Goal: Task Accomplishment & Management: Complete application form

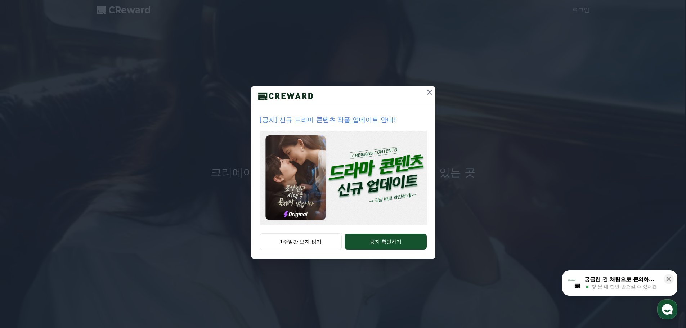
click at [430, 96] on icon at bounding box center [429, 92] width 9 height 9
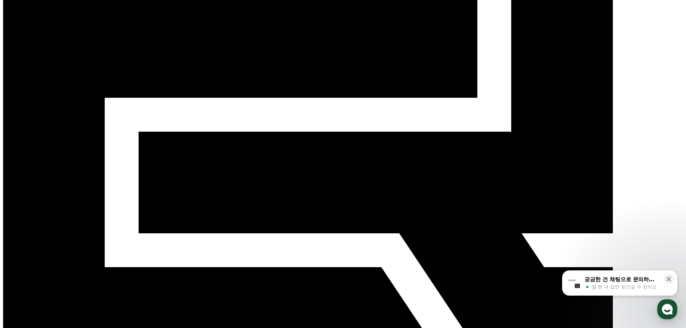
scroll to position [144, 0]
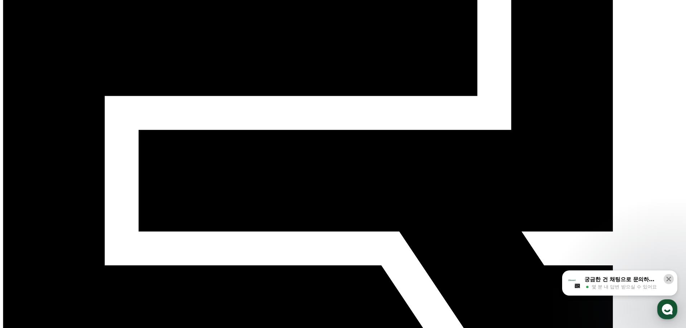
click at [671, 278] on icon at bounding box center [668, 279] width 7 height 7
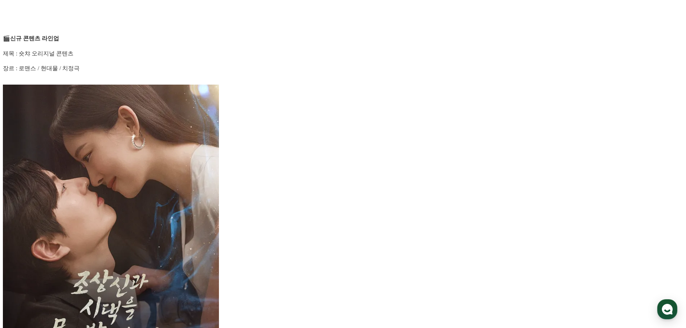
scroll to position [723, 0]
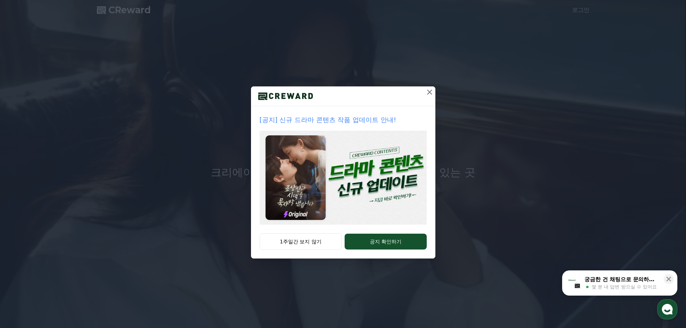
click at [429, 91] on icon at bounding box center [429, 92] width 5 height 5
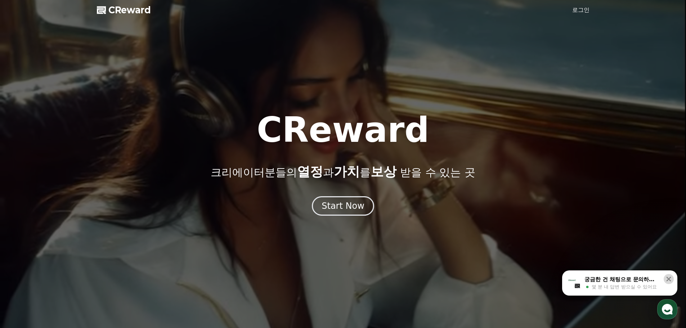
click at [665, 279] on icon at bounding box center [668, 279] width 7 height 7
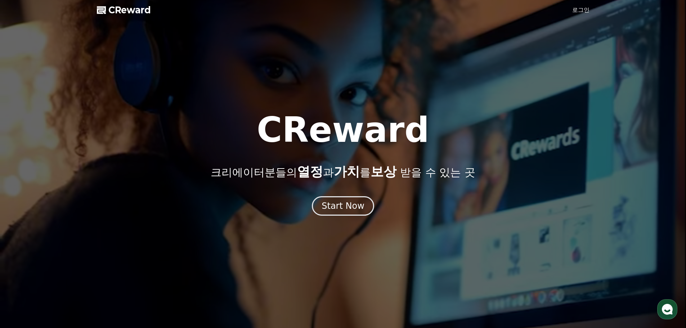
click at [577, 7] on link "로그인" at bounding box center [580, 10] width 17 height 9
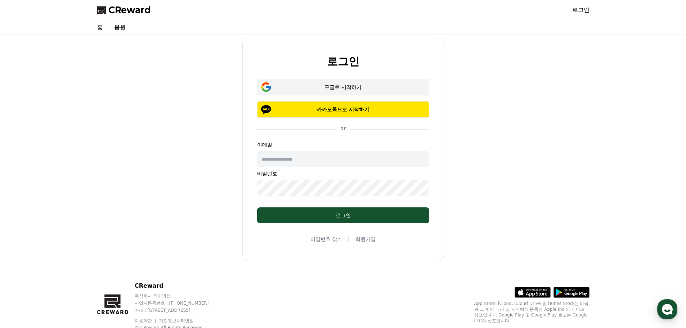
click at [403, 82] on button "구글로 시작하기" at bounding box center [343, 87] width 172 height 17
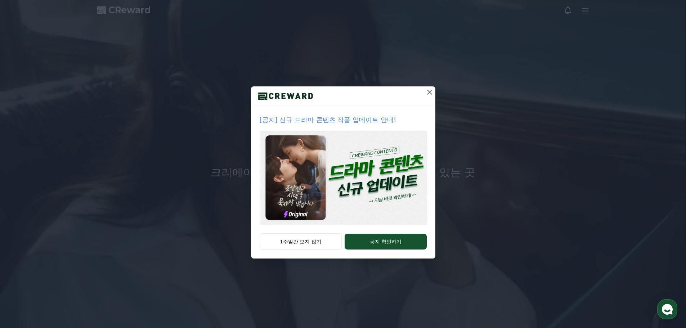
click at [428, 90] on icon at bounding box center [429, 92] width 9 height 9
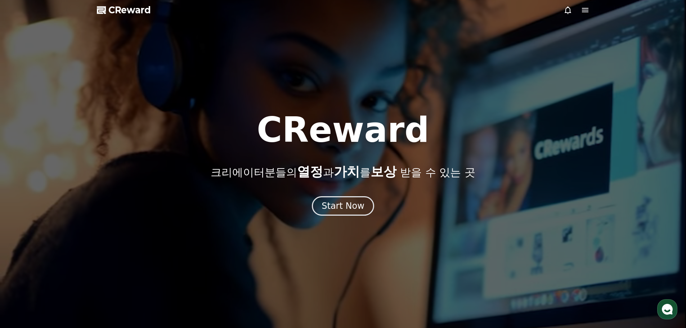
click at [588, 9] on icon at bounding box center [585, 10] width 9 height 9
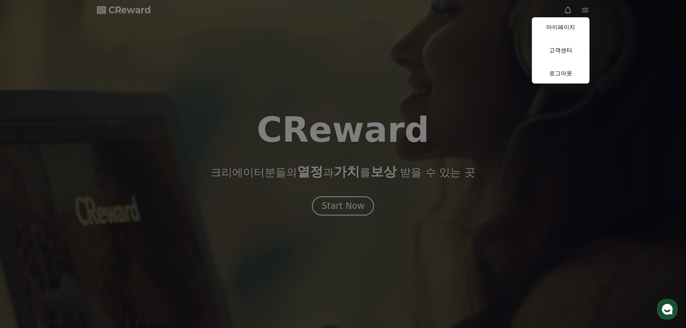
click at [433, 64] on button "close" at bounding box center [343, 164] width 686 height 328
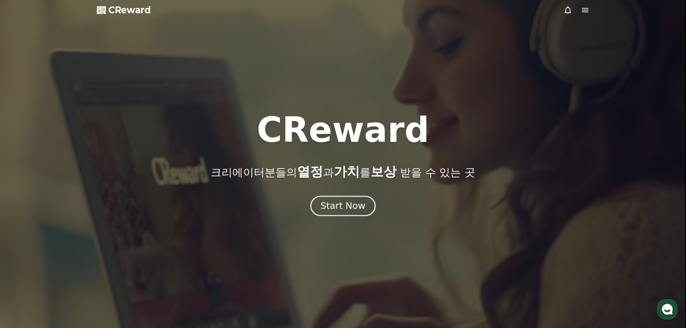
click at [360, 204] on div "Start Now" at bounding box center [343, 206] width 45 height 12
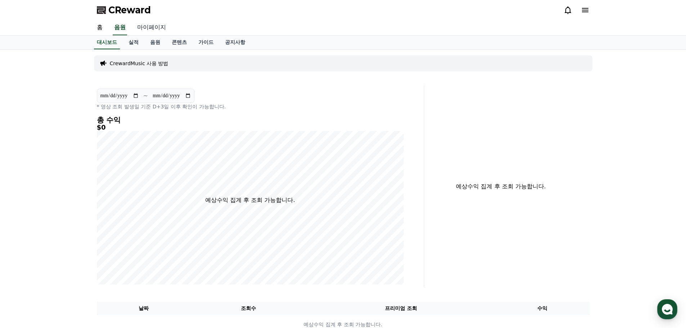
click at [152, 26] on link "마이페이지" at bounding box center [151, 27] width 40 height 15
click at [118, 24] on link "음원" at bounding box center [119, 27] width 23 height 15
click at [100, 28] on link "홈" at bounding box center [99, 27] width 17 height 15
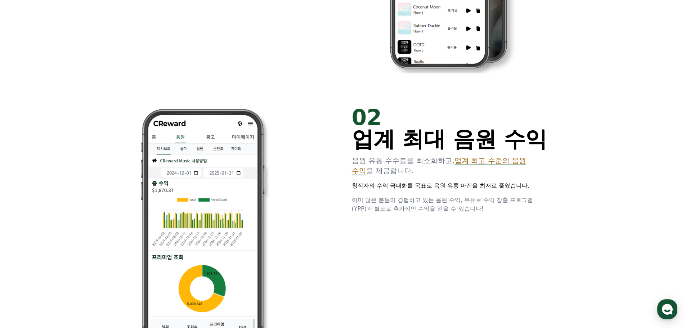
scroll to position [684, 0]
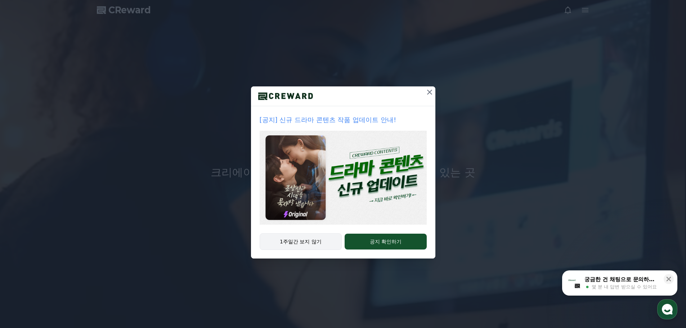
click at [292, 240] on button "1주일간 보지 않기" at bounding box center [301, 241] width 82 height 17
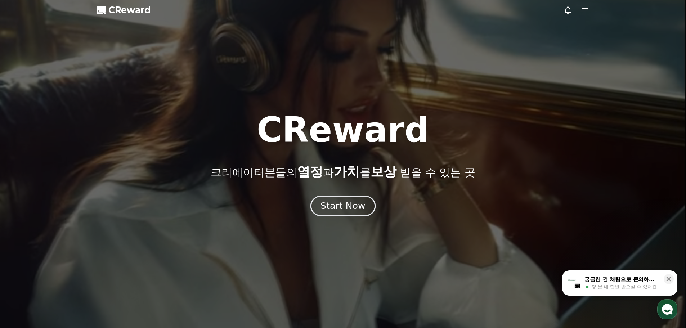
click at [344, 213] on button "Start Now" at bounding box center [342, 206] width 65 height 21
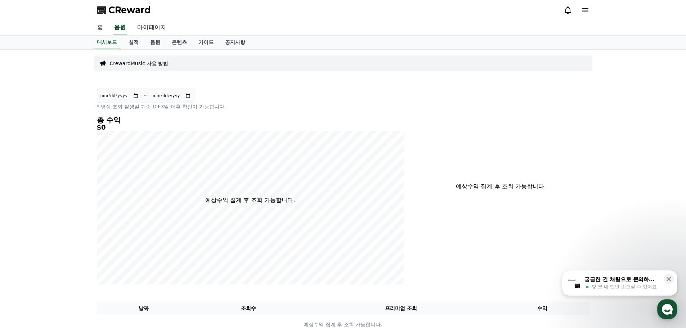
click at [99, 27] on link "홈" at bounding box center [99, 27] width 17 height 15
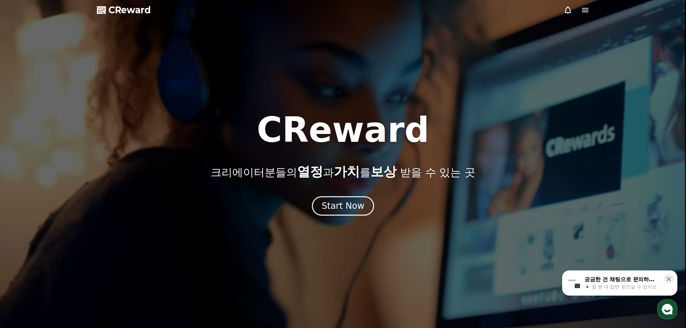
click at [135, 13] on span "CReward" at bounding box center [129, 10] width 43 height 12
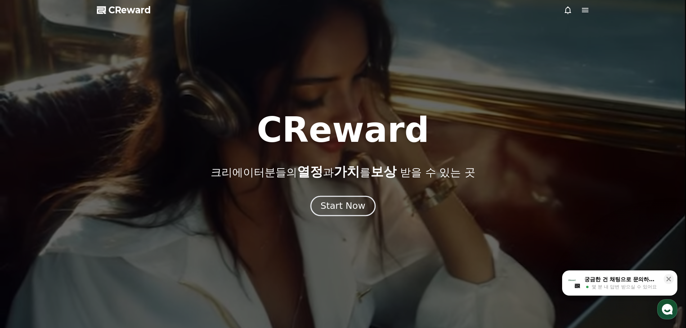
click at [354, 206] on div "Start Now" at bounding box center [343, 206] width 45 height 12
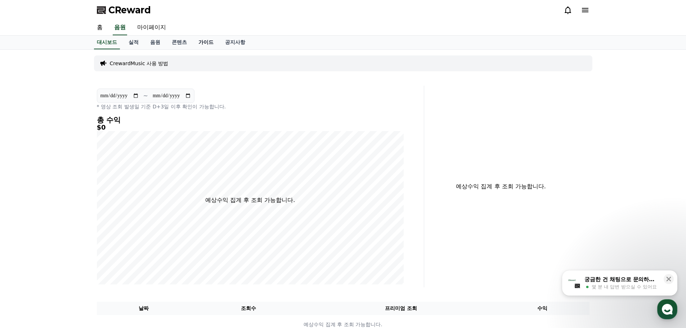
click at [198, 40] on link "가이드" at bounding box center [206, 43] width 27 height 14
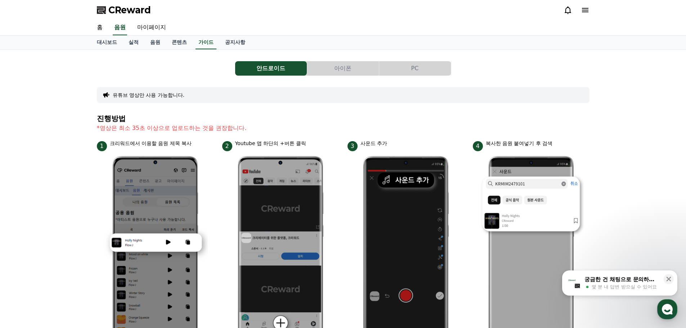
click at [411, 69] on button "PC" at bounding box center [415, 68] width 72 height 14
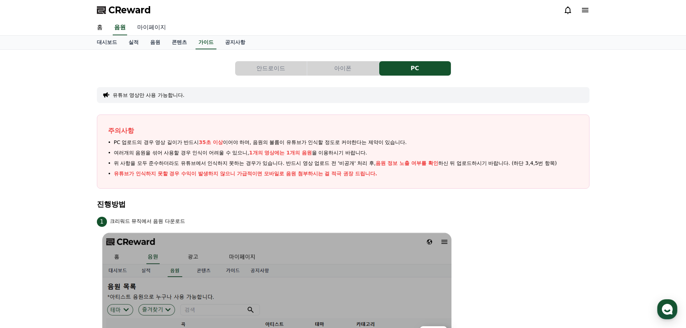
click at [164, 29] on link "마이페이지" at bounding box center [151, 27] width 40 height 15
select select "**********"
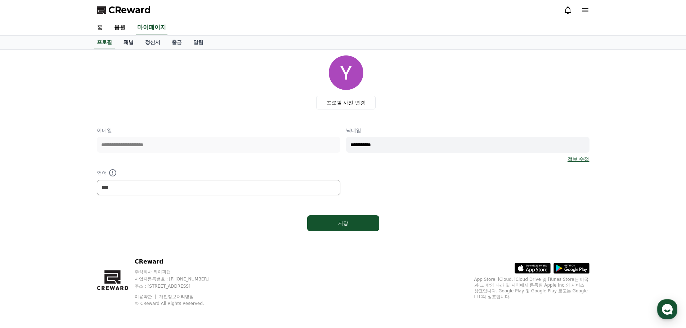
click at [134, 41] on link "채널" at bounding box center [129, 43] width 22 height 14
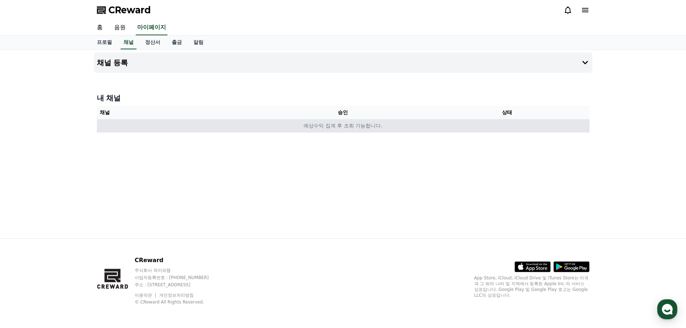
click at [334, 126] on td "예상수익 집계 후 조회 가능합니다." at bounding box center [343, 125] width 493 height 13
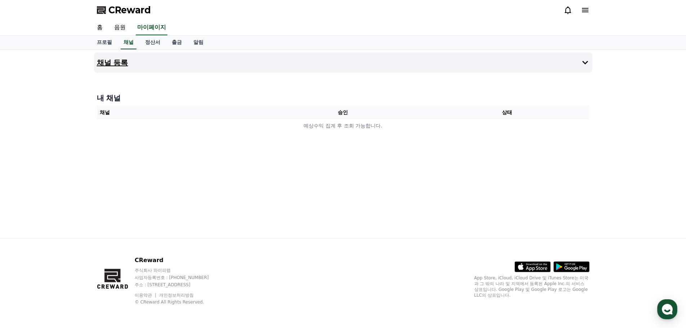
click at [584, 58] on icon at bounding box center [585, 62] width 9 height 9
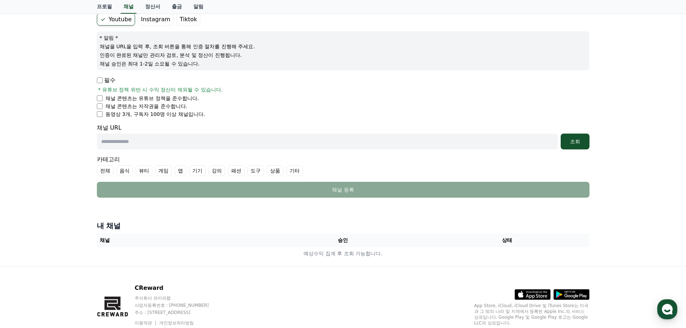
scroll to position [72, 0]
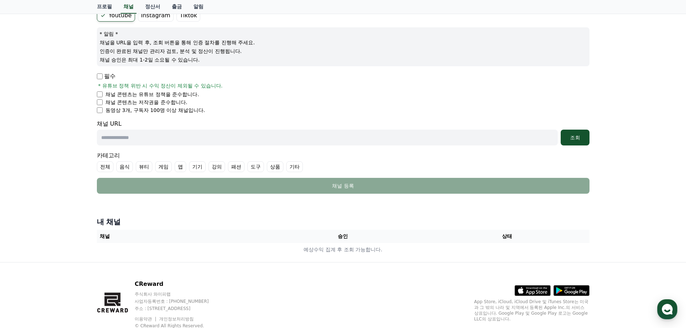
click at [191, 133] on input "text" at bounding box center [327, 138] width 461 height 16
paste input "**********"
type input "**********"
click at [583, 143] on button "조회" at bounding box center [575, 138] width 29 height 16
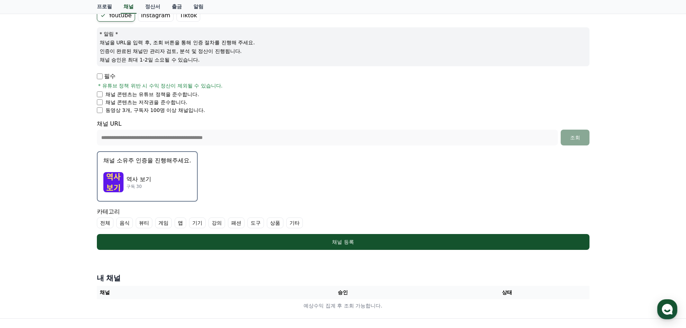
click at [129, 179] on p "역사 보기" at bounding box center [138, 179] width 25 height 9
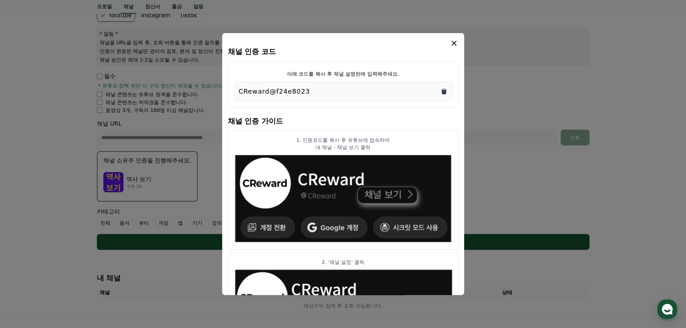
click at [444, 91] on icon "Copy to clipboard" at bounding box center [444, 91] width 4 height 5
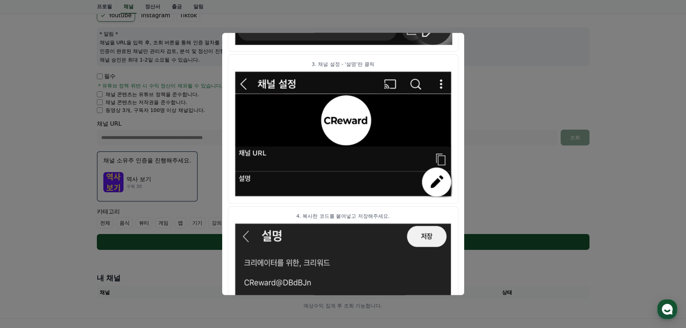
scroll to position [324, 0]
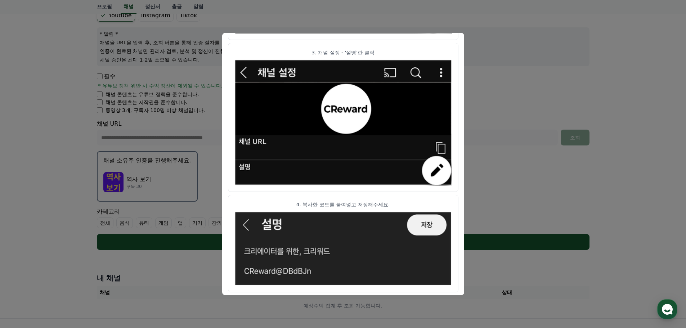
click at [511, 129] on button "close modal" at bounding box center [343, 164] width 686 height 328
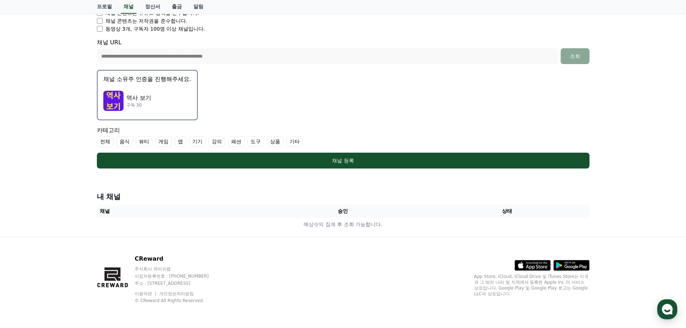
scroll to position [155, 0]
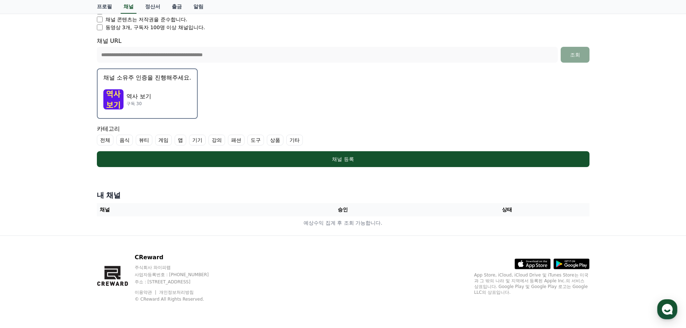
click at [123, 99] on img "button" at bounding box center [113, 99] width 20 height 20
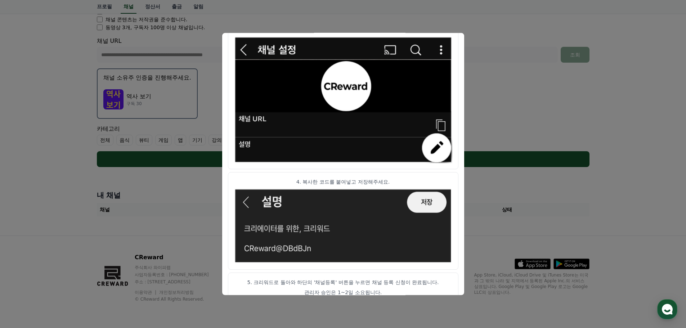
scroll to position [359, 0]
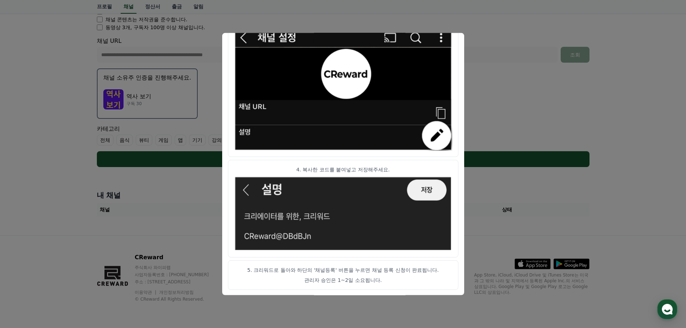
drag, startPoint x: 254, startPoint y: 269, endPoint x: 448, endPoint y: 273, distance: 193.5
click at [448, 273] on p "5. 크리워드로 돌아와 하단의 '채널등록' 버튼을 누르면 채널 등록 신청이 완료됩니다." at bounding box center [343, 269] width 218 height 7
click at [537, 128] on button "close modal" at bounding box center [343, 164] width 686 height 328
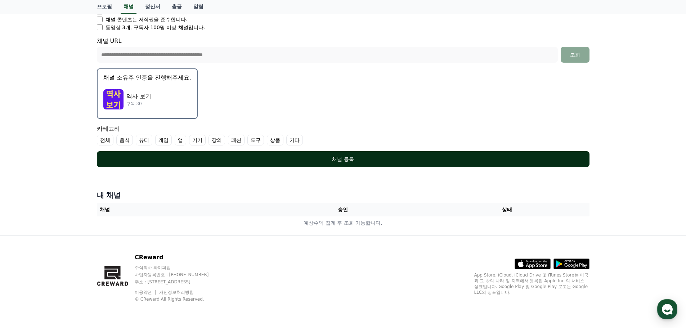
click at [354, 160] on div "채널 등록" at bounding box center [343, 159] width 464 height 7
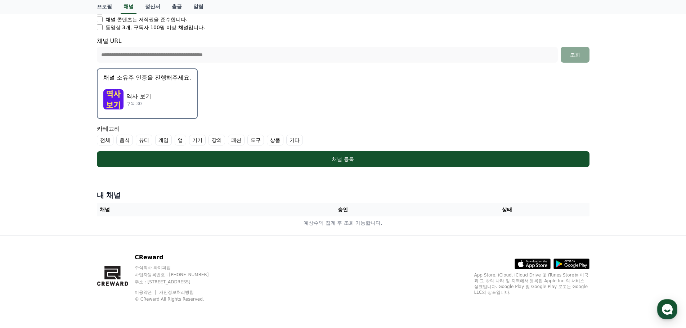
click at [104, 139] on label "전체" at bounding box center [105, 140] width 17 height 11
click at [308, 140] on label "기타" at bounding box center [303, 140] width 17 height 11
click at [116, 140] on label "전체" at bounding box center [109, 140] width 25 height 11
click at [108, 139] on label "전체" at bounding box center [105, 140] width 17 height 11
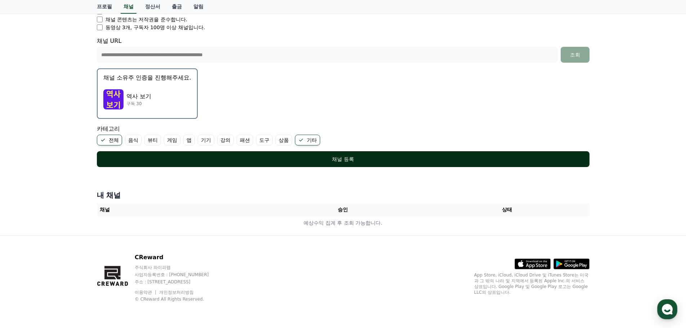
click at [364, 161] on div "채널 등록" at bounding box center [343, 159] width 464 height 7
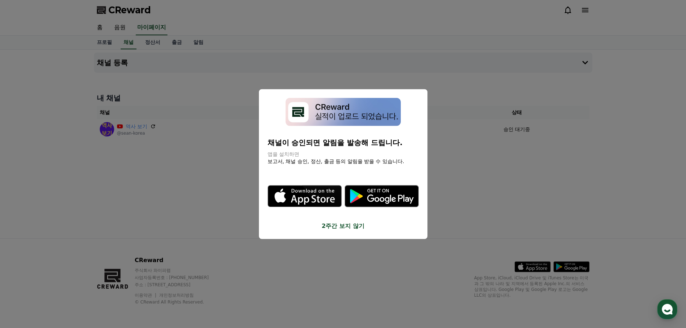
click at [352, 228] on button "2주간 보지 않기" at bounding box center [343, 226] width 151 height 9
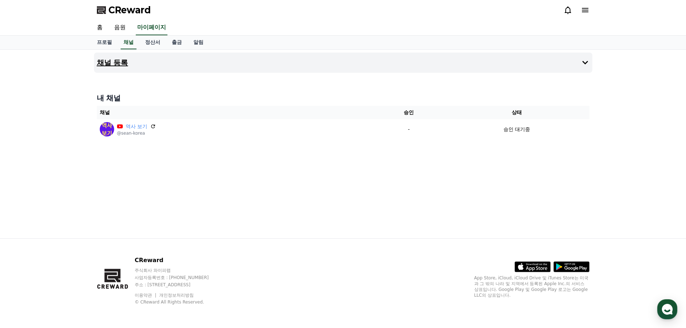
click at [434, 61] on button "채널 등록" at bounding box center [343, 63] width 498 height 20
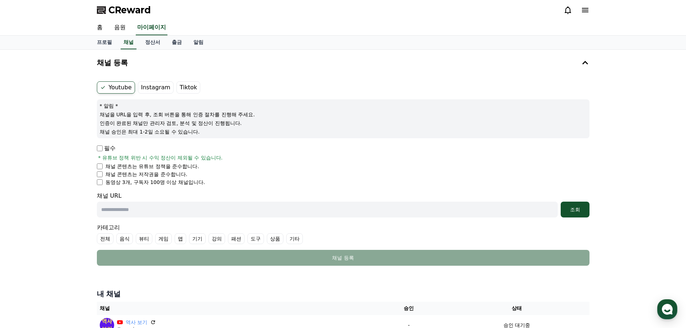
click at [199, 211] on input "text" at bounding box center [327, 210] width 461 height 16
paste input "**********"
type input "**********"
click at [572, 205] on button "조회" at bounding box center [575, 210] width 29 height 16
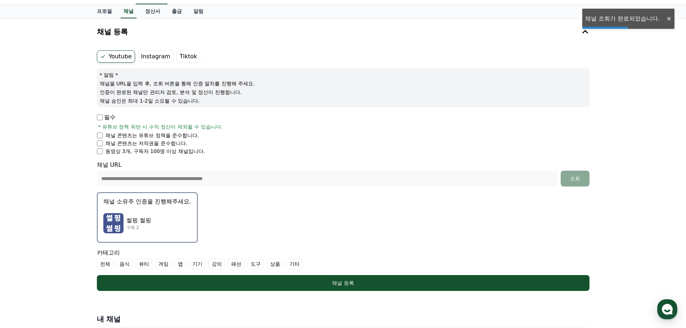
scroll to position [72, 0]
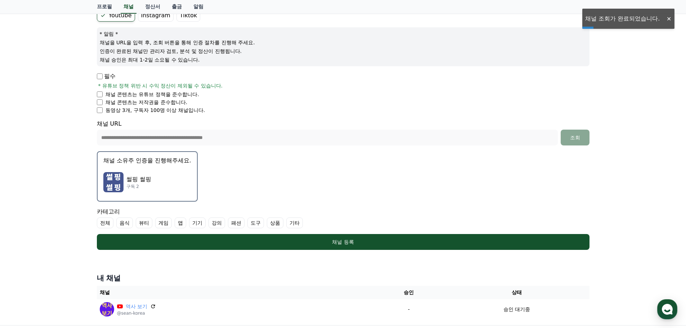
click at [136, 180] on p "썰핑 썰핑" at bounding box center [138, 179] width 25 height 9
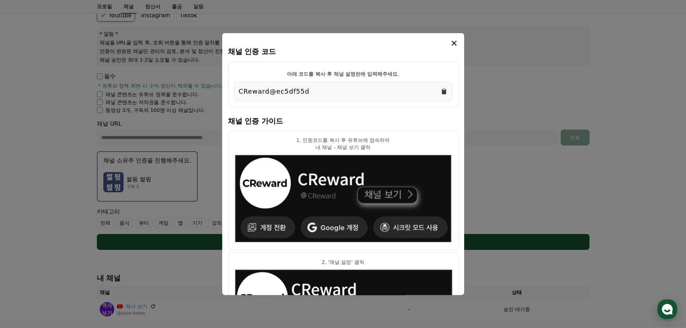
click at [445, 88] on icon "Copy to clipboard" at bounding box center [444, 91] width 7 height 7
click at [533, 100] on button "close modal" at bounding box center [343, 164] width 686 height 328
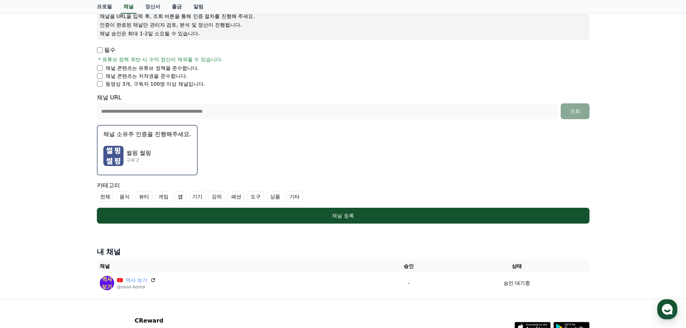
scroll to position [144, 0]
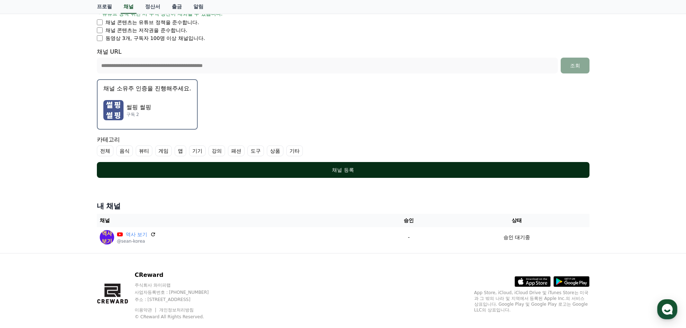
click at [345, 167] on div "채널 등록" at bounding box center [343, 169] width 464 height 7
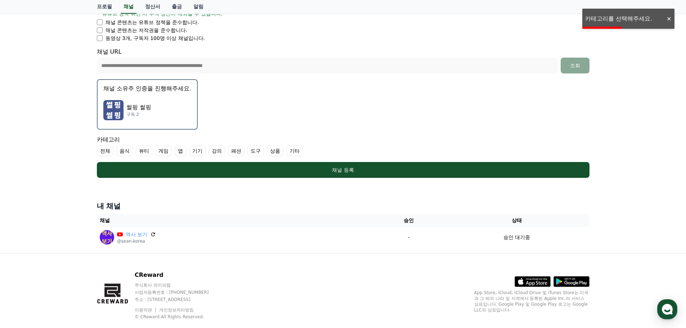
click at [279, 153] on label "상품" at bounding box center [275, 151] width 17 height 11
click at [242, 153] on label "패션" at bounding box center [236, 151] width 17 height 11
click at [261, 151] on label "도구" at bounding box center [264, 151] width 17 height 11
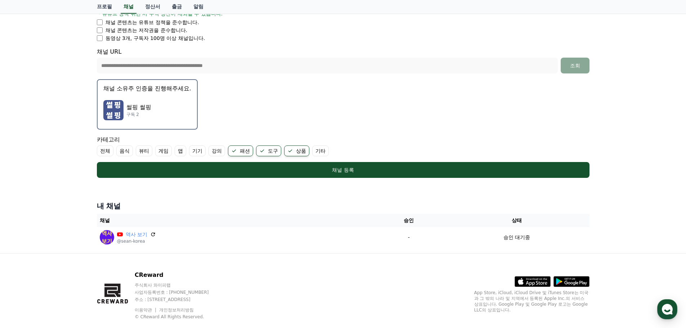
click at [107, 150] on label "전체" at bounding box center [105, 151] width 17 height 11
click at [327, 148] on label "기타" at bounding box center [329, 151] width 17 height 11
click at [148, 150] on label "뷰티" at bounding box center [152, 151] width 17 height 11
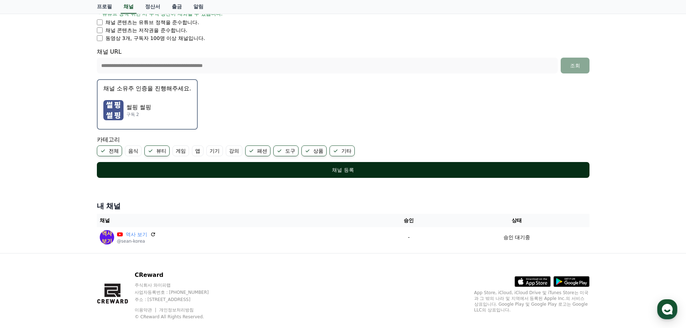
click at [228, 169] on div "채널 등록" at bounding box center [343, 169] width 464 height 7
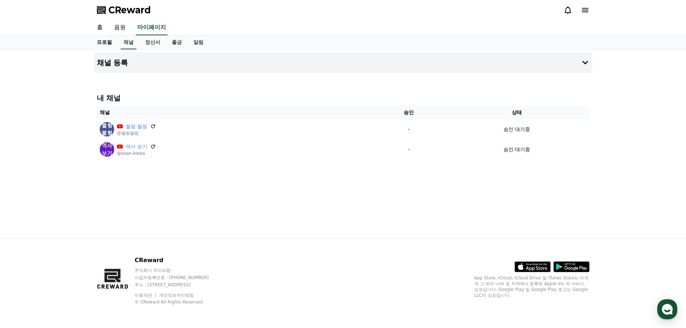
click at [98, 42] on link "프로필" at bounding box center [104, 43] width 27 height 14
select select "**********"
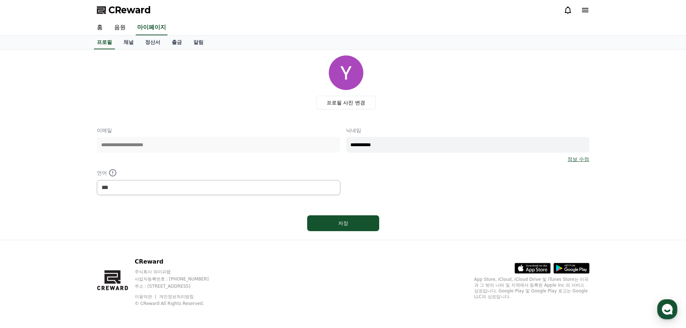
click at [395, 144] on input "**********" at bounding box center [467, 145] width 243 height 16
type input "*****"
click at [588, 158] on link "정보 수정" at bounding box center [579, 159] width 22 height 7
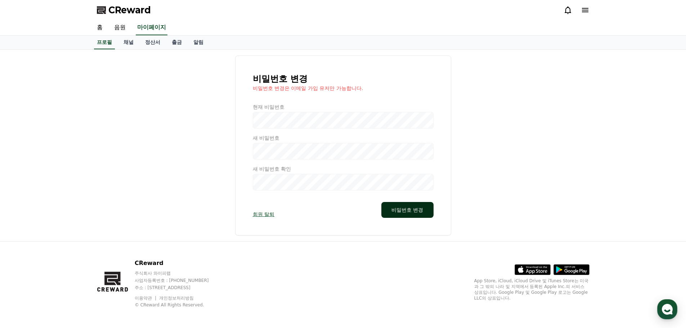
click at [393, 215] on button "비밀번호 변경" at bounding box center [407, 210] width 52 height 16
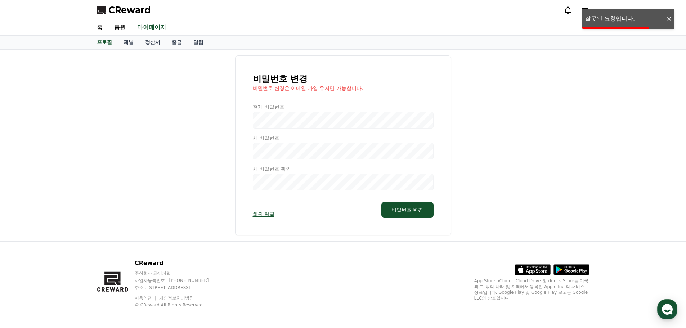
click at [672, 20] on div at bounding box center [669, 18] width 12 height 7
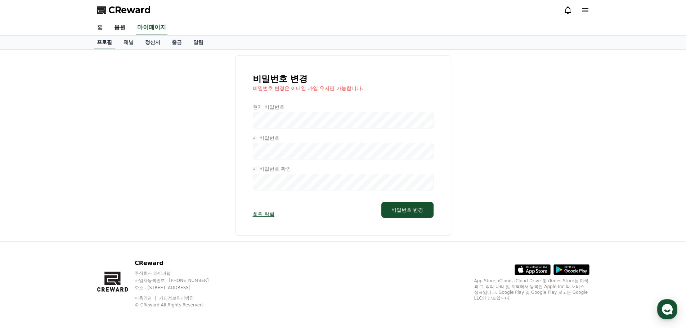
click at [98, 44] on link "프로필" at bounding box center [104, 43] width 21 height 14
select select "**********"
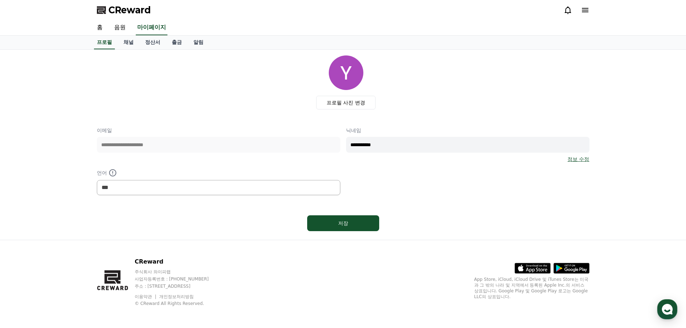
click at [397, 146] on input "**********" at bounding box center [467, 145] width 243 height 16
type input "*****"
click at [353, 228] on button "저장" at bounding box center [343, 223] width 72 height 16
select select "**********"
click at [160, 187] on select "*** ******* ***" at bounding box center [218, 187] width 243 height 15
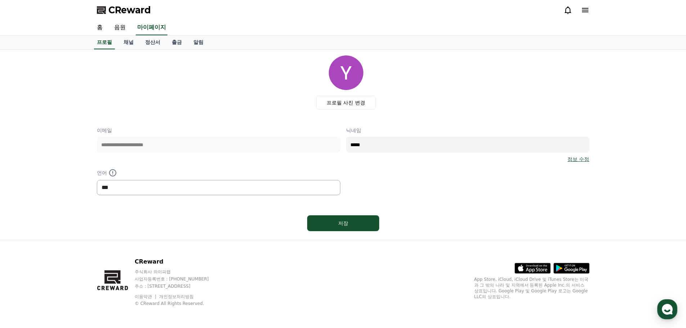
click at [160, 187] on select "*** ******* ***" at bounding box center [218, 187] width 243 height 15
click at [122, 28] on link "음원" at bounding box center [119, 27] width 23 height 15
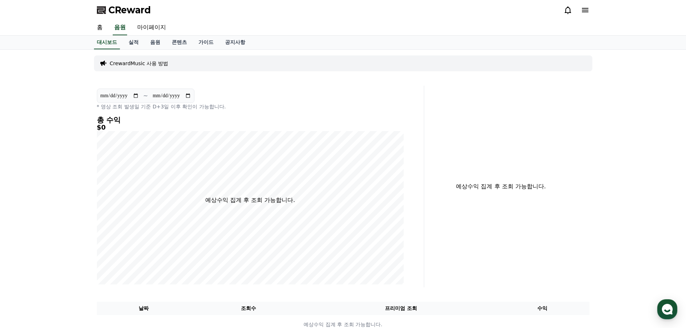
click at [136, 64] on p "CrewardMusic 사용 방법" at bounding box center [139, 63] width 59 height 7
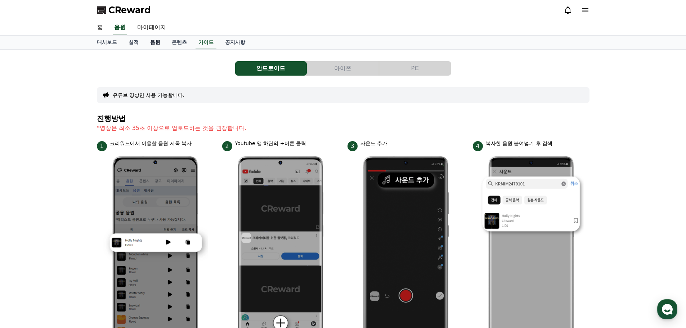
click at [155, 40] on link "음원" at bounding box center [155, 43] width 22 height 14
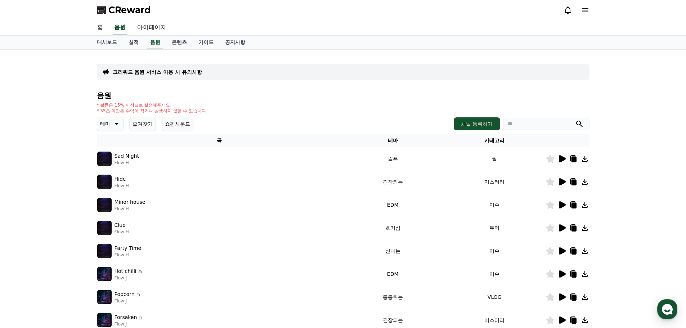
click at [560, 160] on icon at bounding box center [562, 158] width 7 height 7
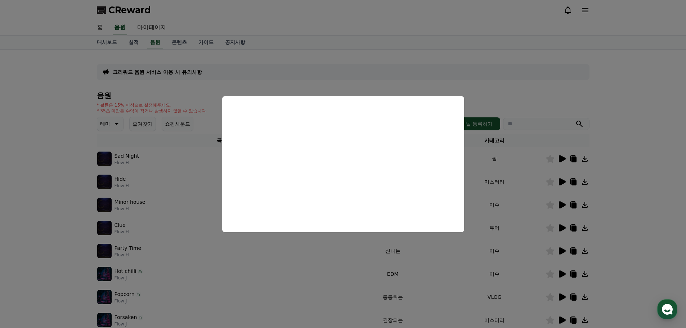
click at [507, 160] on button "close modal" at bounding box center [343, 164] width 686 height 328
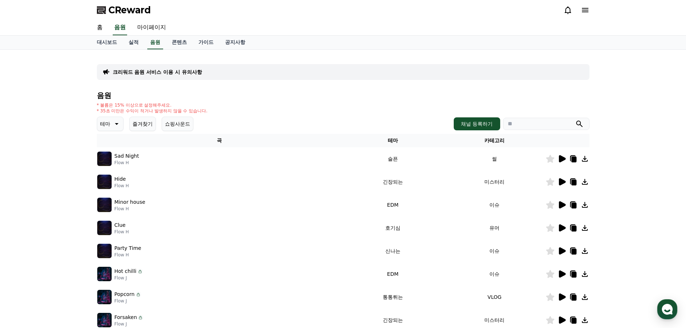
click at [550, 160] on icon at bounding box center [550, 159] width 8 height 8
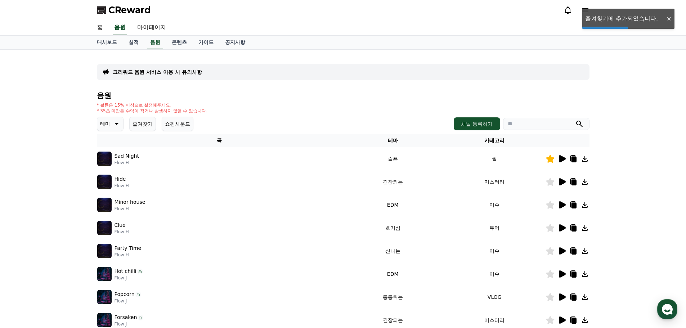
click at [560, 177] on td at bounding box center [568, 181] width 44 height 23
click at [560, 179] on icon at bounding box center [562, 181] width 7 height 7
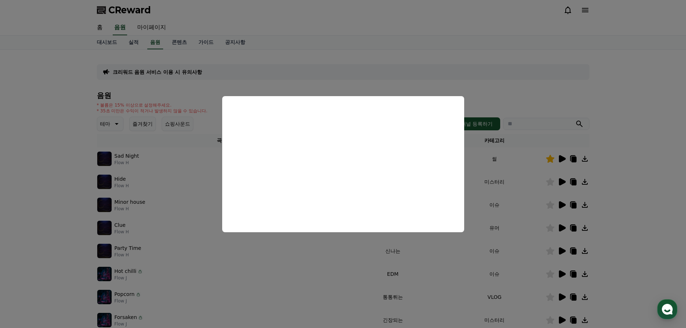
click at [621, 181] on button "close modal" at bounding box center [343, 164] width 686 height 328
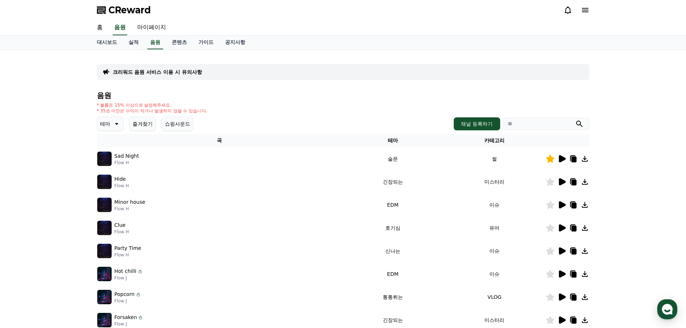
click at [551, 181] on icon at bounding box center [550, 182] width 8 height 8
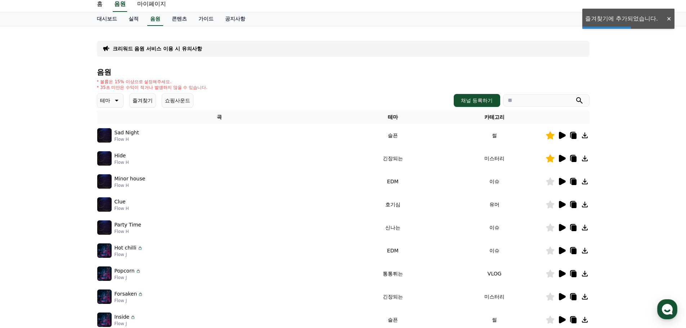
scroll to position [36, 0]
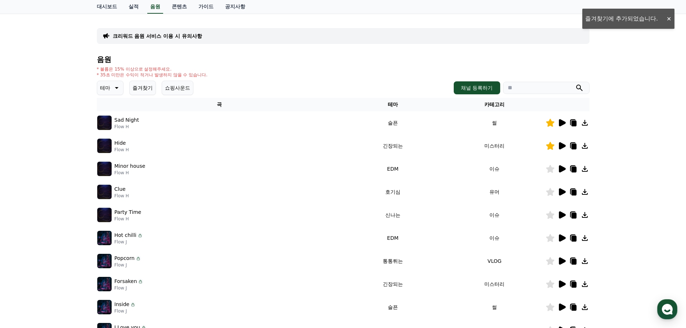
click at [560, 192] on icon at bounding box center [562, 191] width 7 height 7
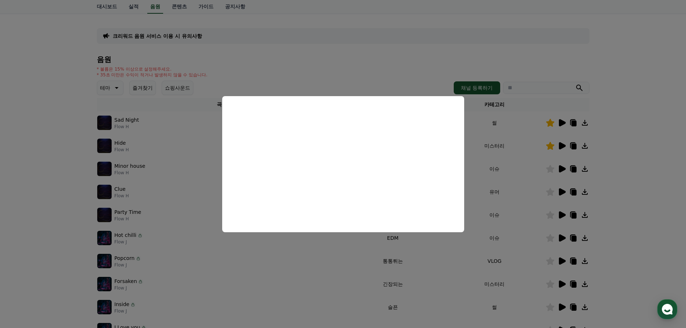
click at [611, 170] on button "close modal" at bounding box center [343, 164] width 686 height 328
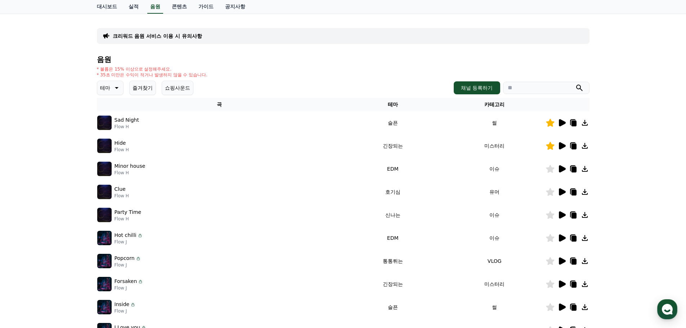
scroll to position [0, 0]
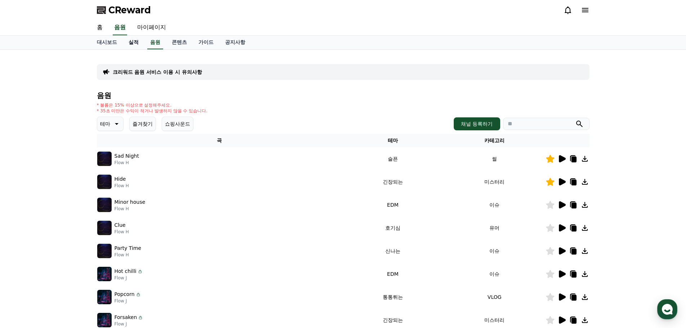
click at [137, 46] on link "실적" at bounding box center [134, 43] width 22 height 14
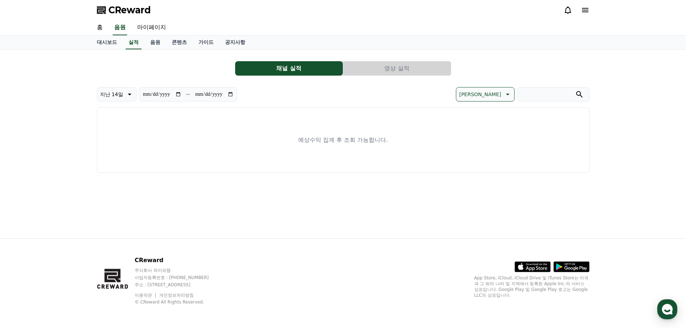
click at [385, 70] on button "영상 실적" at bounding box center [397, 68] width 108 height 14
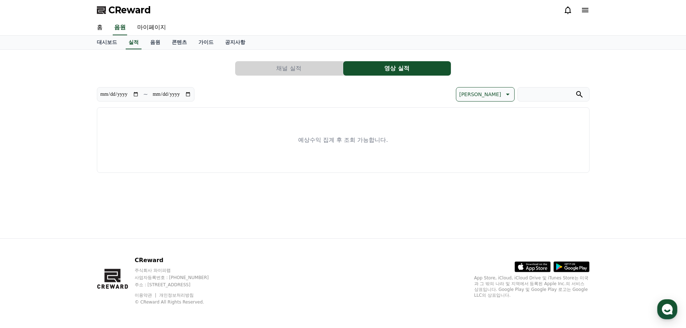
click at [323, 67] on button "채널 실적" at bounding box center [289, 68] width 108 height 14
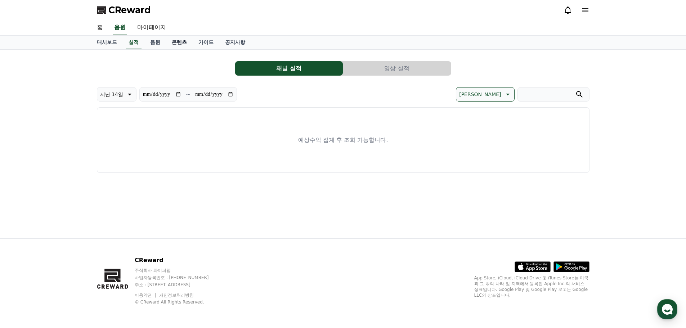
click at [178, 41] on link "콘텐츠" at bounding box center [179, 43] width 27 height 14
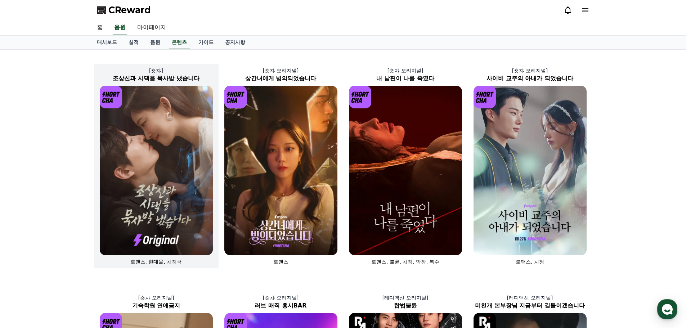
click at [199, 113] on img at bounding box center [156, 171] width 113 height 170
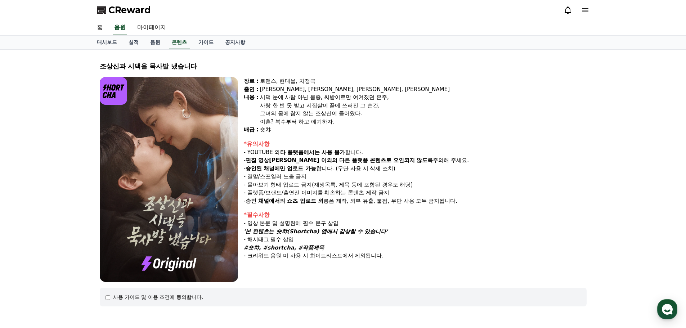
drag, startPoint x: 250, startPoint y: 161, endPoint x: 442, endPoint y: 157, distance: 191.6
click at [442, 157] on p "- 편집 영상[PERSON_NAME] 이외의 다른 플랫폼 콘텐츠로 오인되지 않도록 주의해 주세요." at bounding box center [415, 160] width 343 height 8
click at [100, 25] on link "홈" at bounding box center [99, 27] width 17 height 15
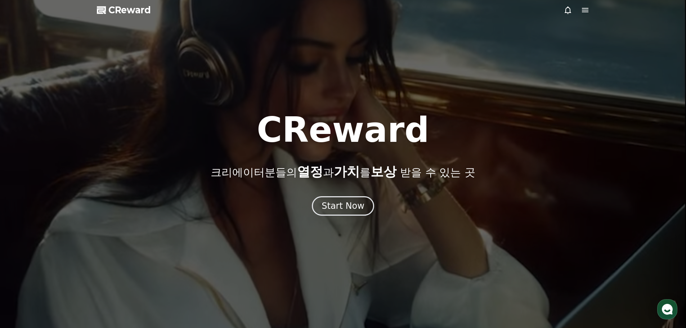
drag, startPoint x: 276, startPoint y: 129, endPoint x: 422, endPoint y: 129, distance: 146.6
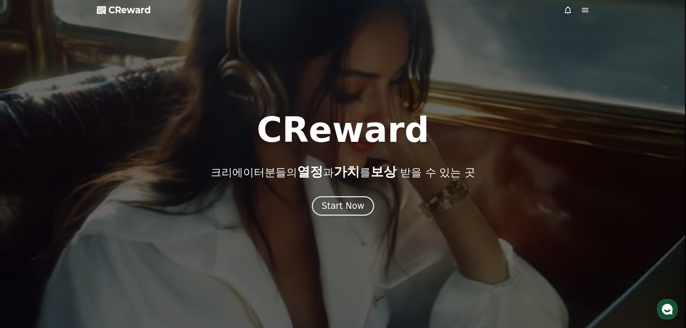
click at [422, 129] on div "CReward 크리에이터분들의 열정 과 가치 를 보상 받을 수 있는 곳" at bounding box center [343, 146] width 686 height 66
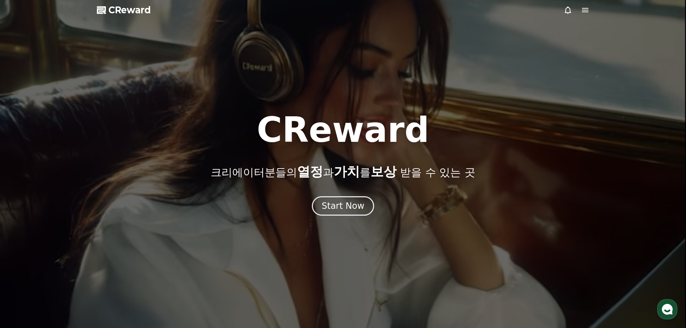
copy h1 "CReward"
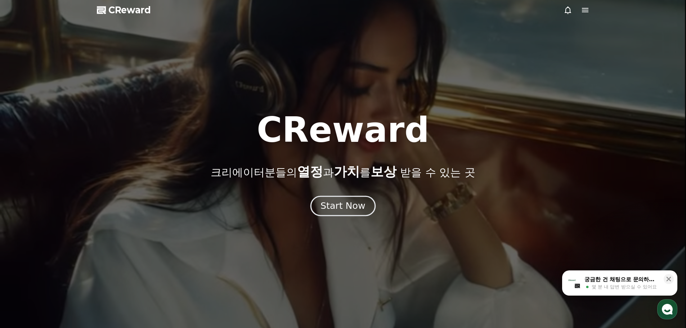
click at [352, 209] on div "Start Now" at bounding box center [343, 206] width 45 height 12
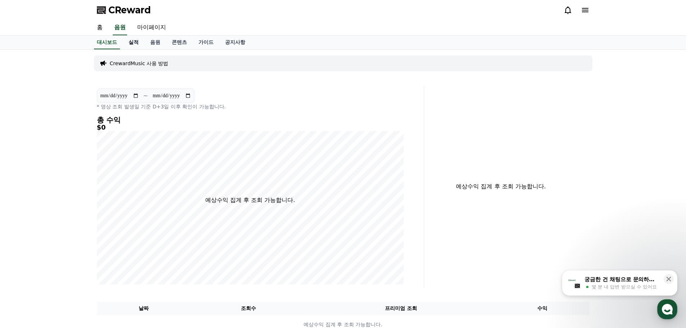
click at [133, 41] on link "실적" at bounding box center [134, 43] width 22 height 14
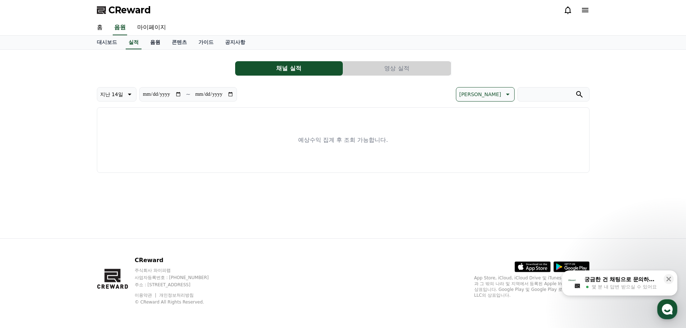
click at [155, 40] on link "음원" at bounding box center [155, 43] width 22 height 14
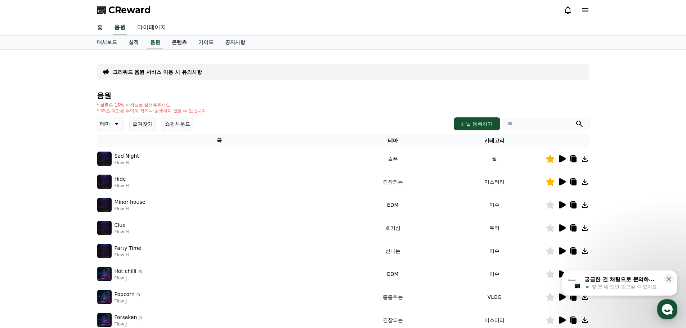
click at [182, 45] on link "콘텐츠" at bounding box center [179, 43] width 27 height 14
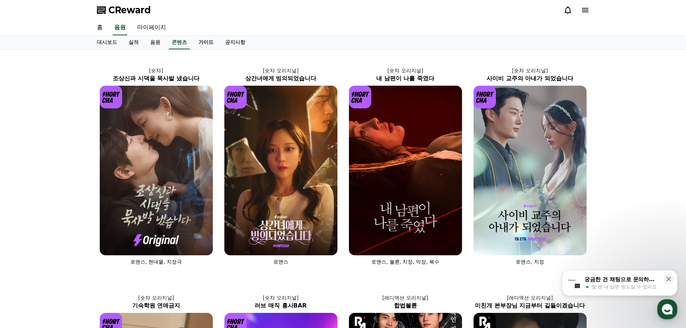
click at [203, 45] on link "가이드" at bounding box center [206, 43] width 27 height 14
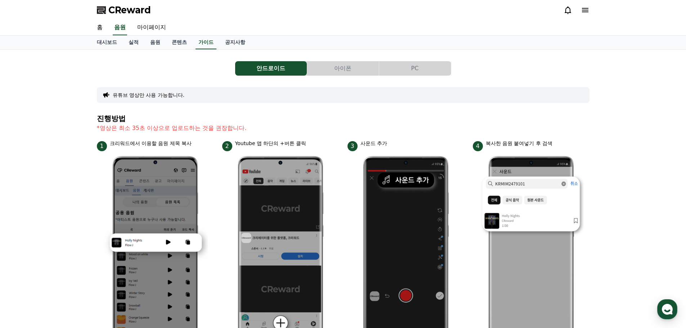
click at [140, 10] on span "CReward" at bounding box center [129, 10] width 43 height 12
